Goal: Task Accomplishment & Management: Use online tool/utility

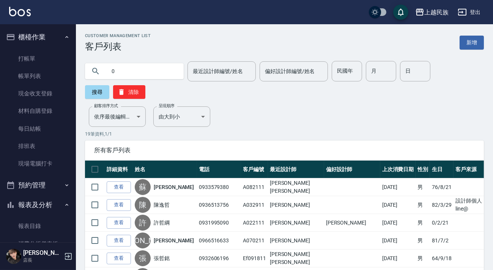
scroll to position [276, 0]
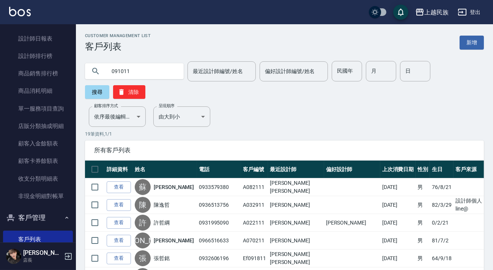
type input "091011"
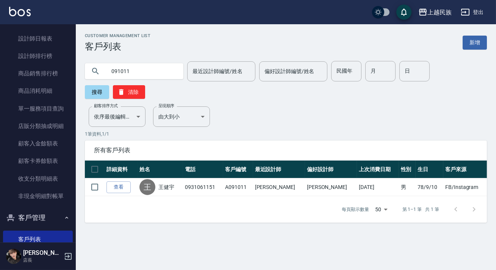
click at [9, 8] on img at bounding box center [20, 11] width 22 height 9
